Goal: Task Accomplishment & Management: Manage account settings

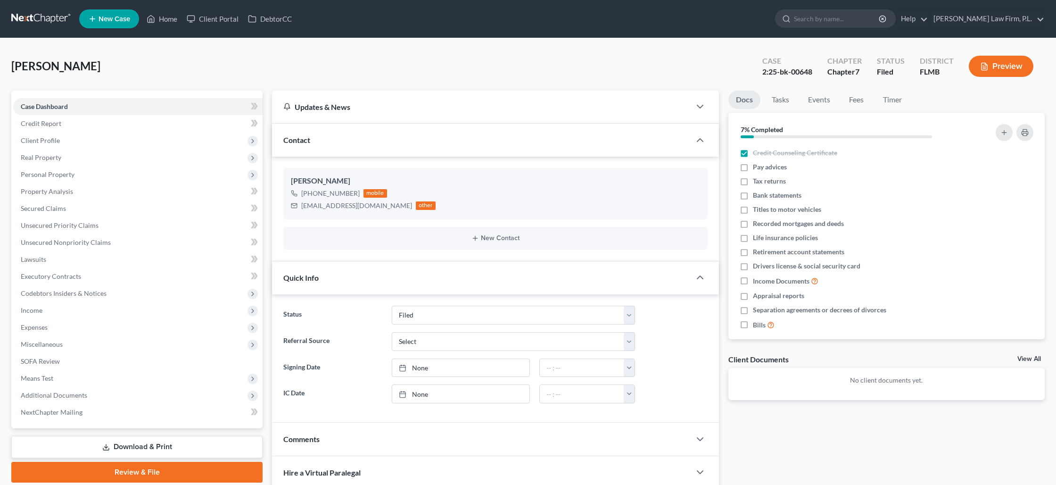
select select "2"
click at [169, 20] on link "Home" at bounding box center [162, 18] width 40 height 17
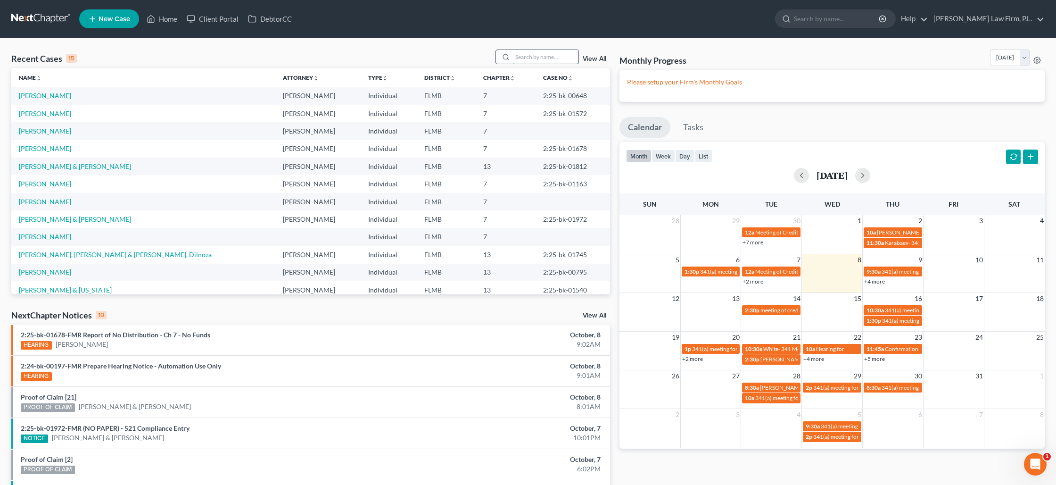
click at [545, 56] on input "search" at bounding box center [545, 57] width 66 height 14
type input "[PERSON_NAME]"
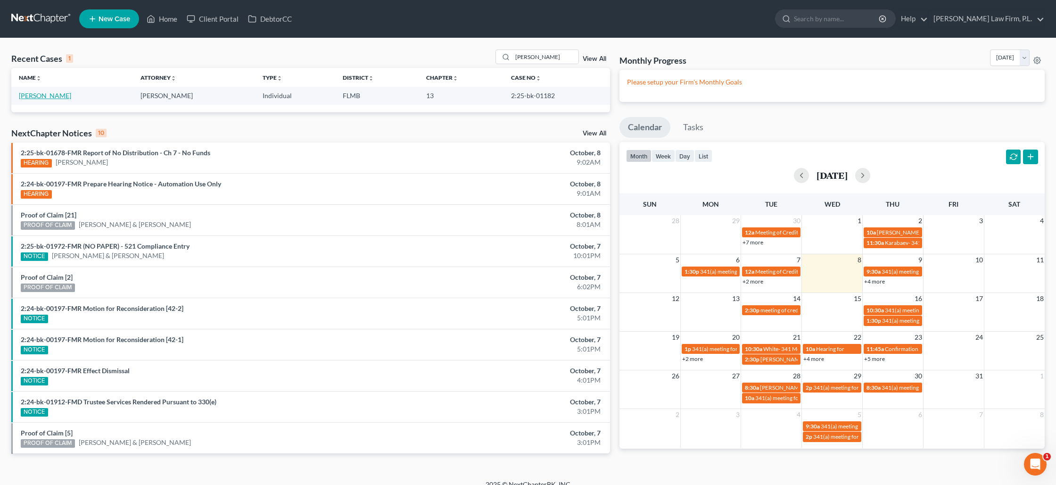
click at [51, 97] on link "[PERSON_NAME]" at bounding box center [45, 95] width 52 height 8
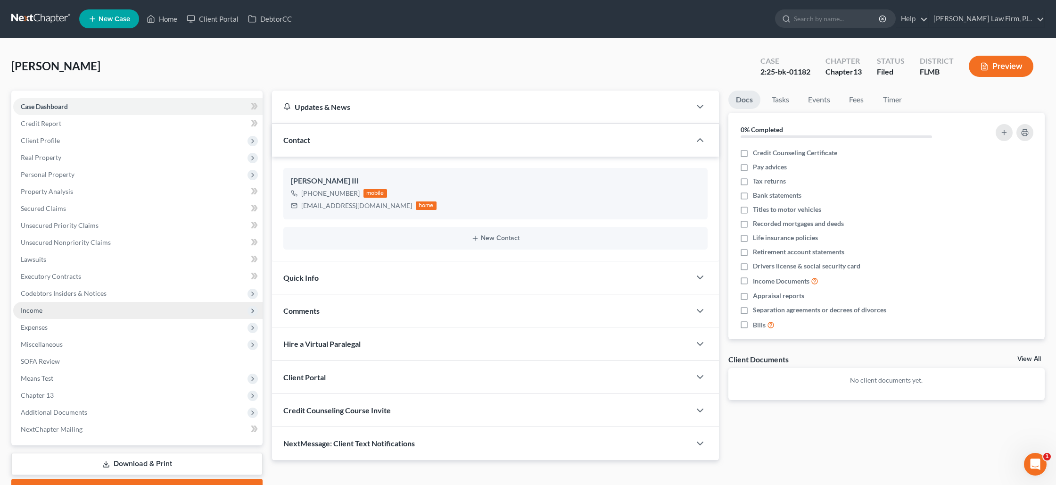
click at [46, 315] on span "Income" at bounding box center [137, 310] width 249 height 17
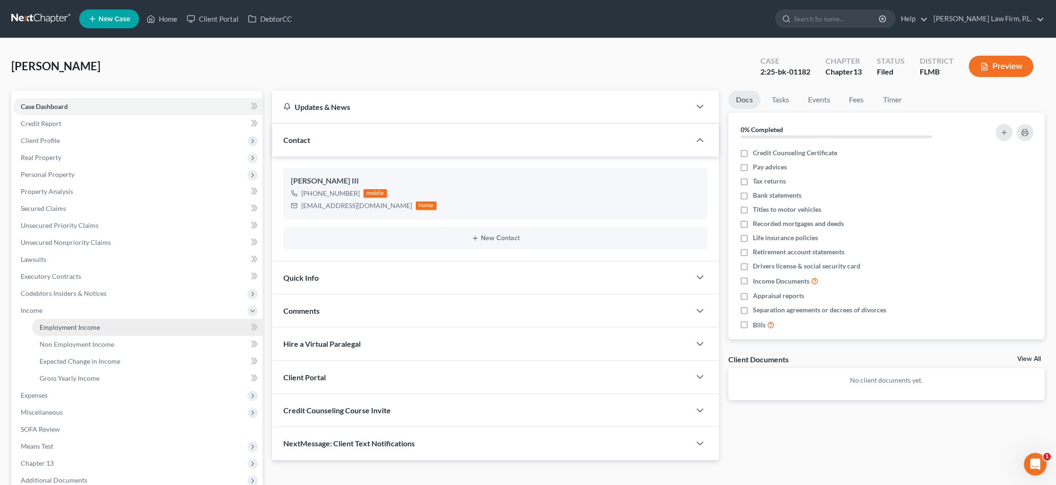
click at [65, 330] on span "Employment Income" at bounding box center [70, 327] width 60 height 8
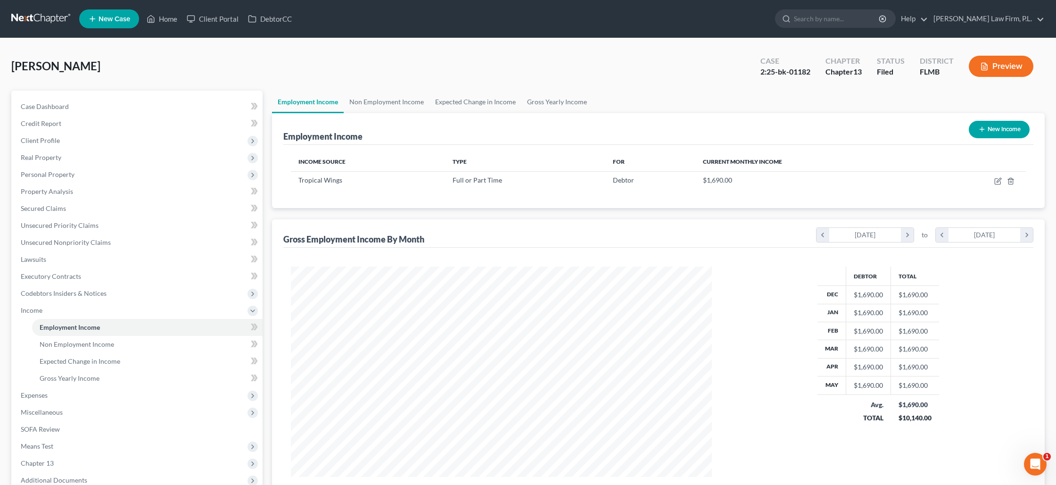
scroll to position [210, 439]
